Goal: Transaction & Acquisition: Subscribe to service/newsletter

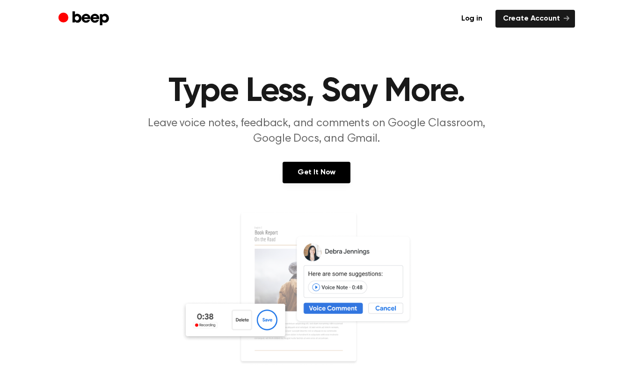
click at [316, 177] on link "Get It Now" at bounding box center [316, 173] width 68 height 22
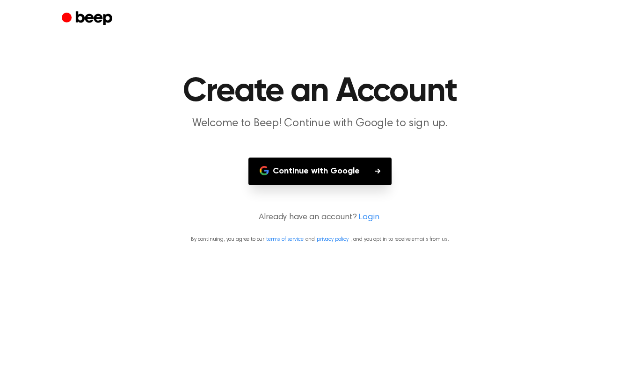
click at [312, 168] on button "Continue with Google" at bounding box center [319, 172] width 143 height 28
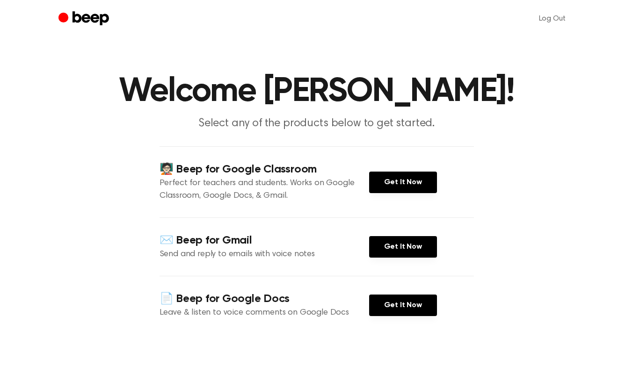
click at [403, 180] on link "Get It Now" at bounding box center [403, 183] width 68 height 22
click at [403, 182] on link "Get It Now" at bounding box center [403, 183] width 68 height 22
click at [416, 187] on link "Get It Now" at bounding box center [403, 183] width 68 height 22
